Goal: Task Accomplishment & Management: Manage account settings

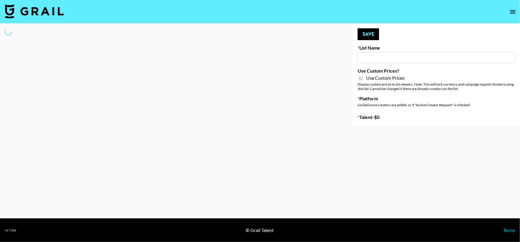
select select "Brand"
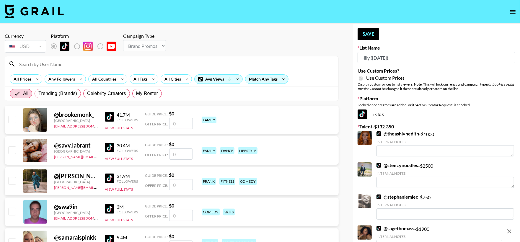
type input "Hily (10th Oct)"
checkbox input "true"
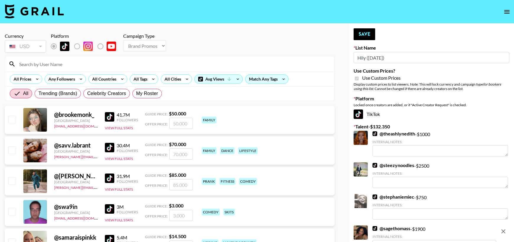
click at [121, 62] on input at bounding box center [173, 63] width 315 height 9
type input "naar"
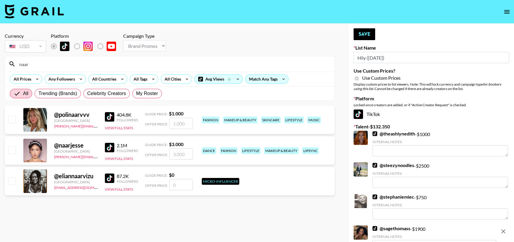
click at [10, 150] on input "checkbox" at bounding box center [11, 149] width 7 height 7
checkbox input "true"
type input "3000"
click at [368, 33] on button "Save" at bounding box center [364, 34] width 22 height 12
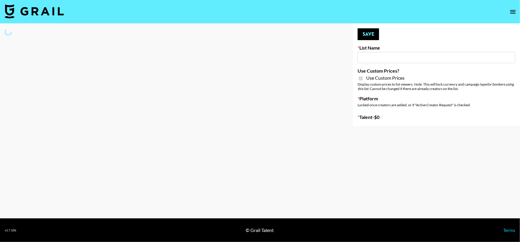
select select "Brand"
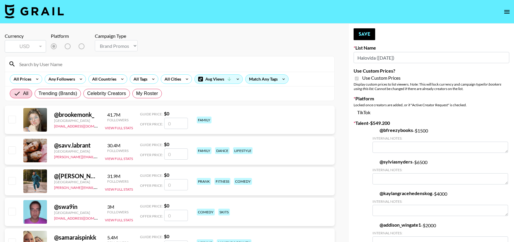
type input "Halovida ([DATE])"
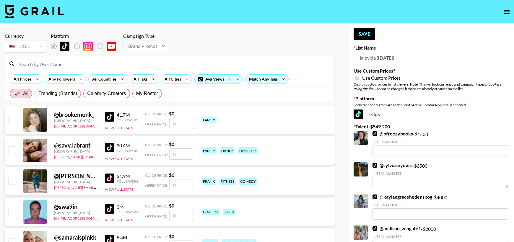
checkbox input "true"
click at [68, 60] on input at bounding box center [173, 63] width 315 height 9
type input "naar"
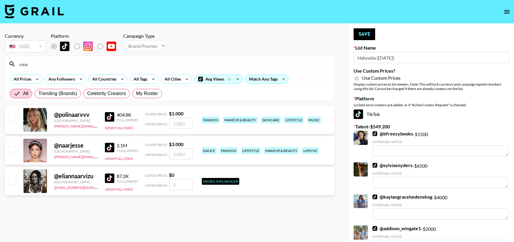
click at [12, 149] on input "checkbox" at bounding box center [11, 149] width 7 height 7
checkbox input "true"
type input "3000"
click at [363, 31] on button "Save" at bounding box center [364, 34] width 22 height 12
